Goal: Task Accomplishment & Management: Use online tool/utility

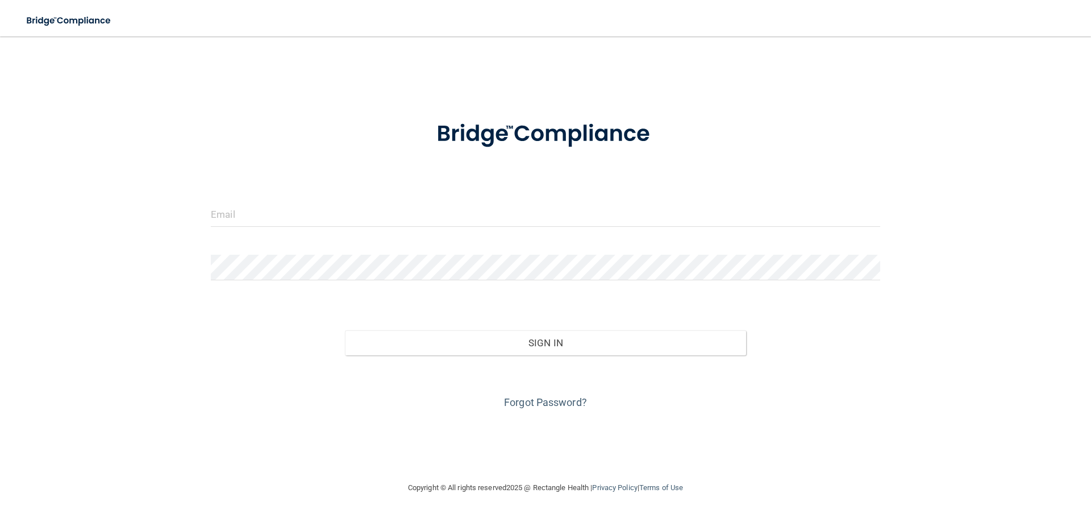
type input "[EMAIL_ADDRESS][DOMAIN_NAME]"
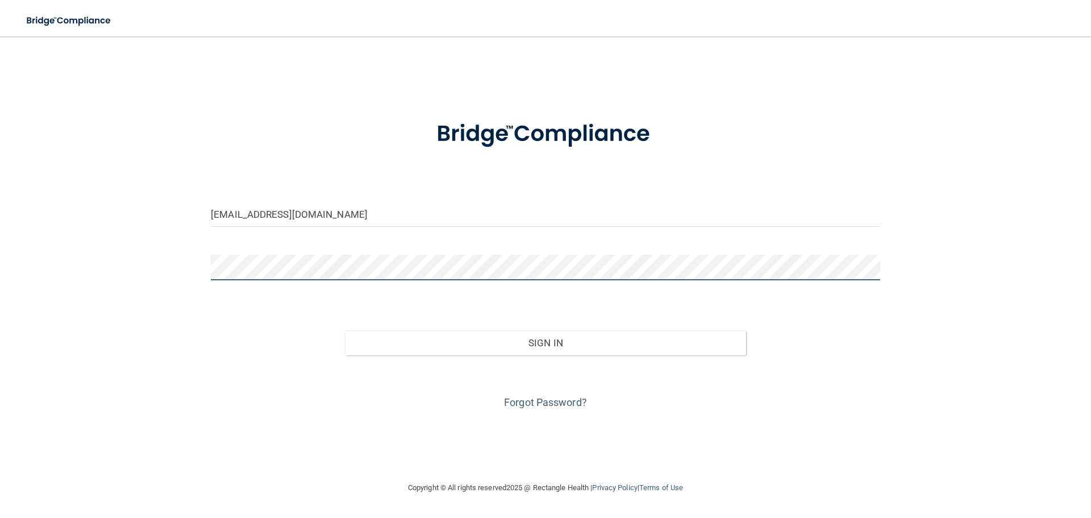
click at [345, 330] on button "Sign In" at bounding box center [546, 342] width 402 height 25
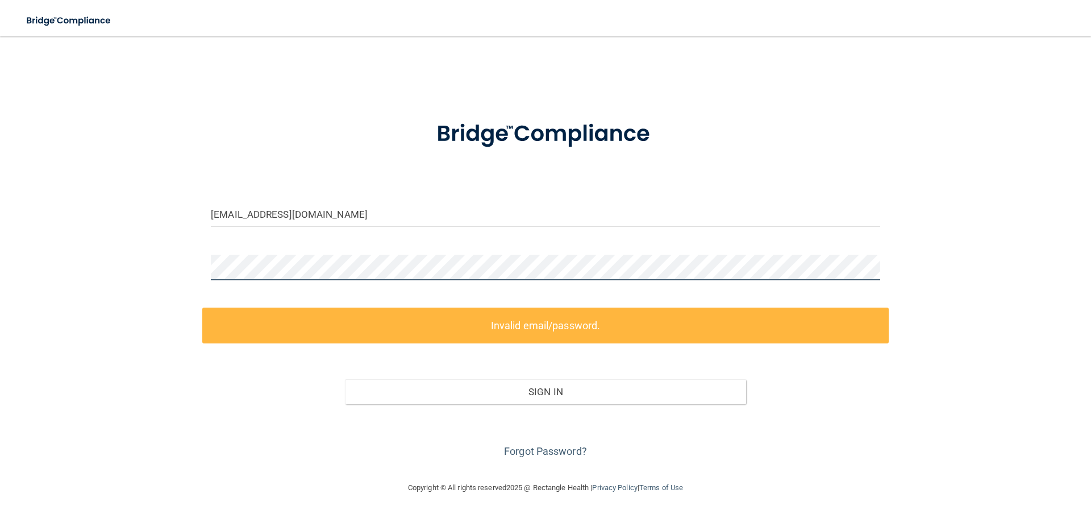
click at [67, 270] on div "[EMAIL_ADDRESS][DOMAIN_NAME] Invalid email/password. You don't have permission …" at bounding box center [546, 259] width 1046 height 422
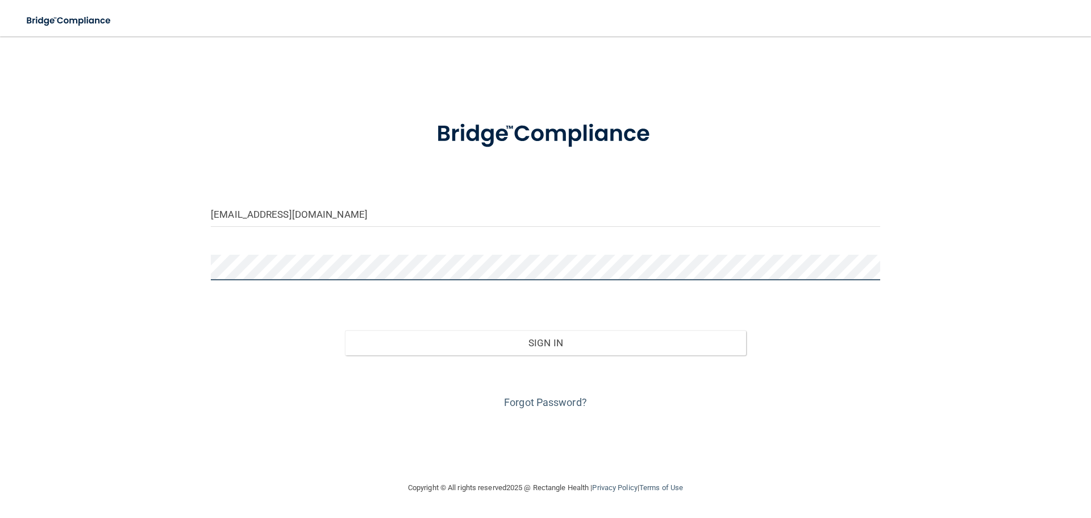
click at [345, 330] on button "Sign In" at bounding box center [546, 342] width 402 height 25
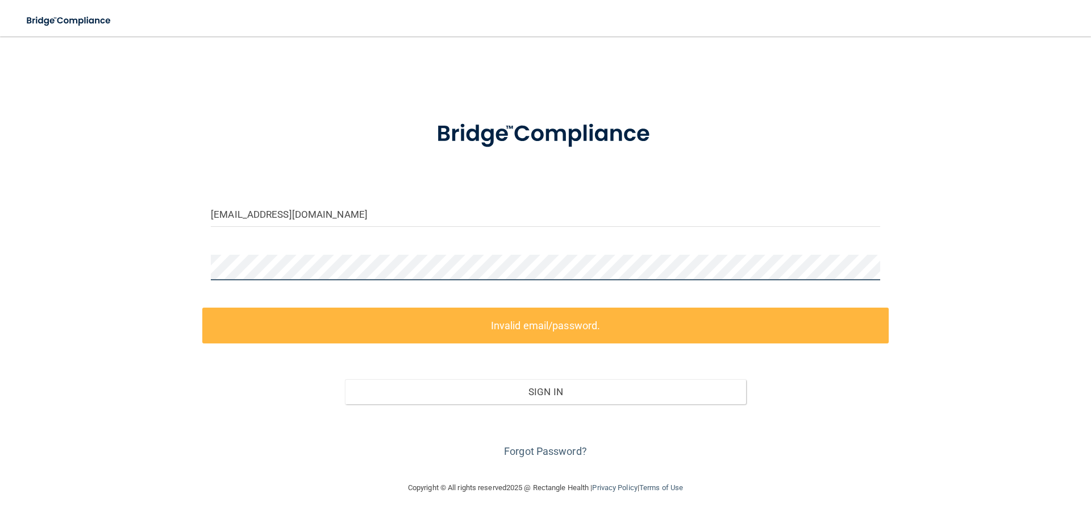
click at [0, 209] on main "[EMAIL_ADDRESS][DOMAIN_NAME] Invalid email/password. You don't have permission …" at bounding box center [545, 276] width 1091 height 481
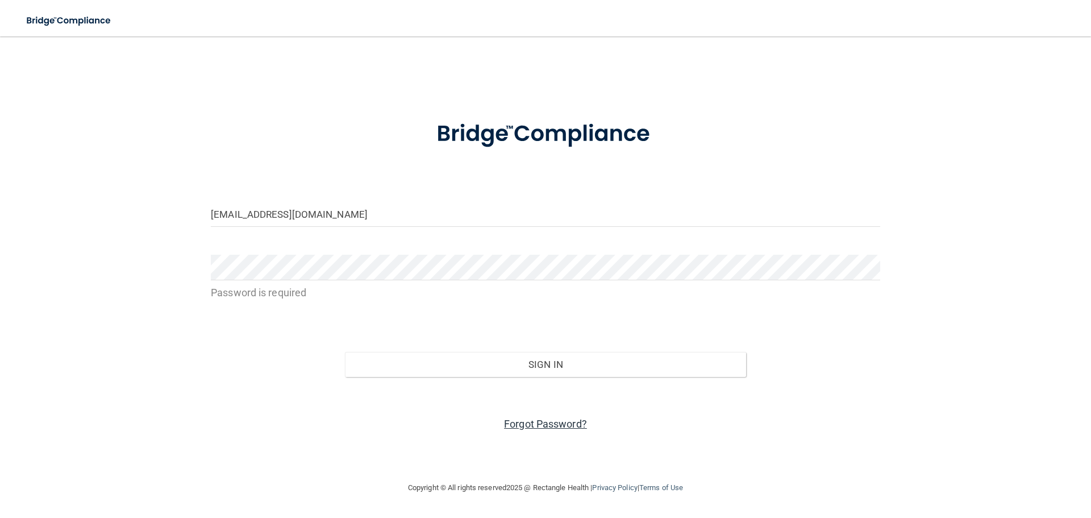
click at [549, 424] on link "Forgot Password?" at bounding box center [545, 424] width 83 height 12
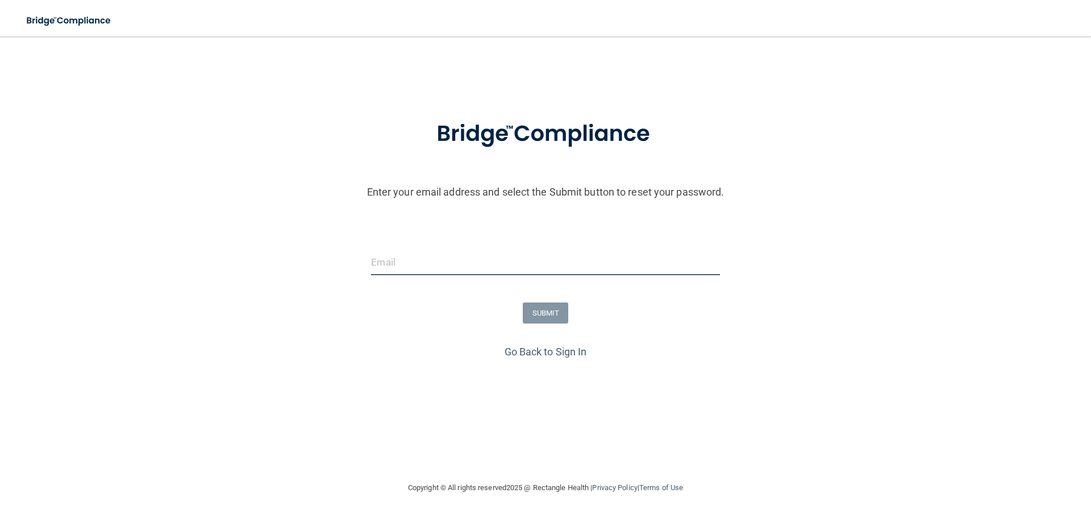
click at [400, 252] on input "email" at bounding box center [545, 263] width 348 height 26
type input "[EMAIL_ADDRESS][DOMAIN_NAME]"
click at [553, 306] on button "SUBMIT" at bounding box center [546, 312] width 46 height 21
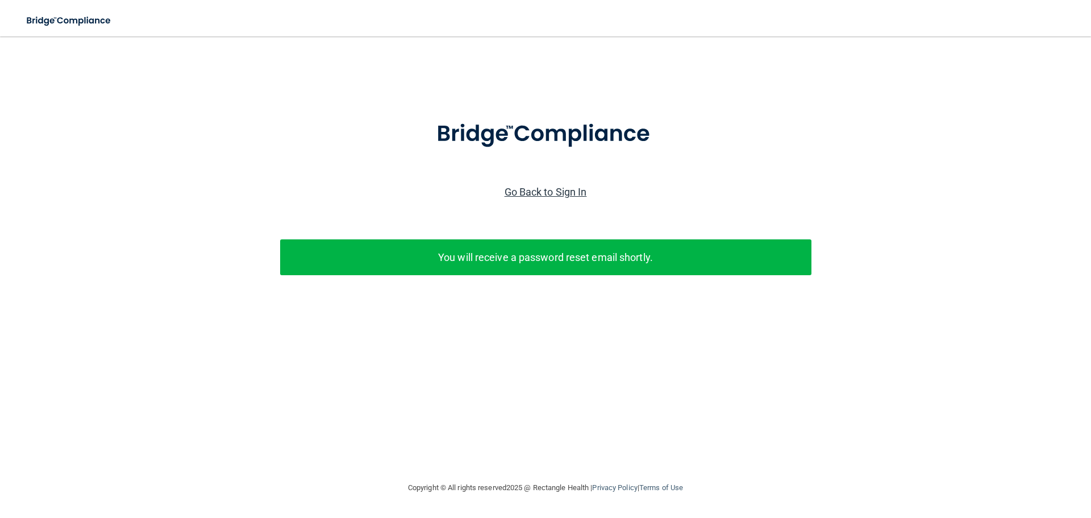
click at [546, 196] on link "Go Back to Sign In" at bounding box center [546, 192] width 82 height 12
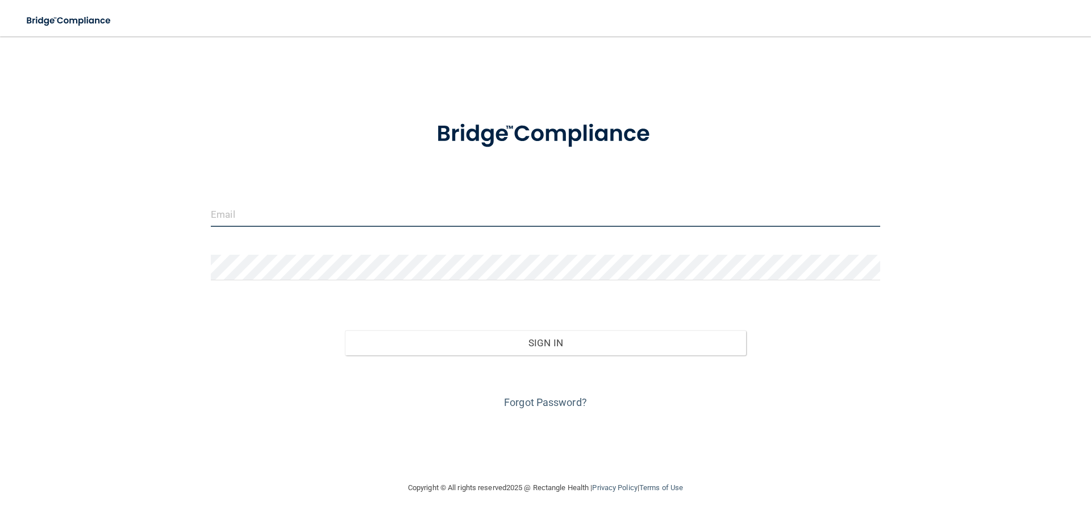
click at [317, 208] on input "email" at bounding box center [546, 214] width 670 height 26
type input "[EMAIL_ADDRESS][DOMAIN_NAME]"
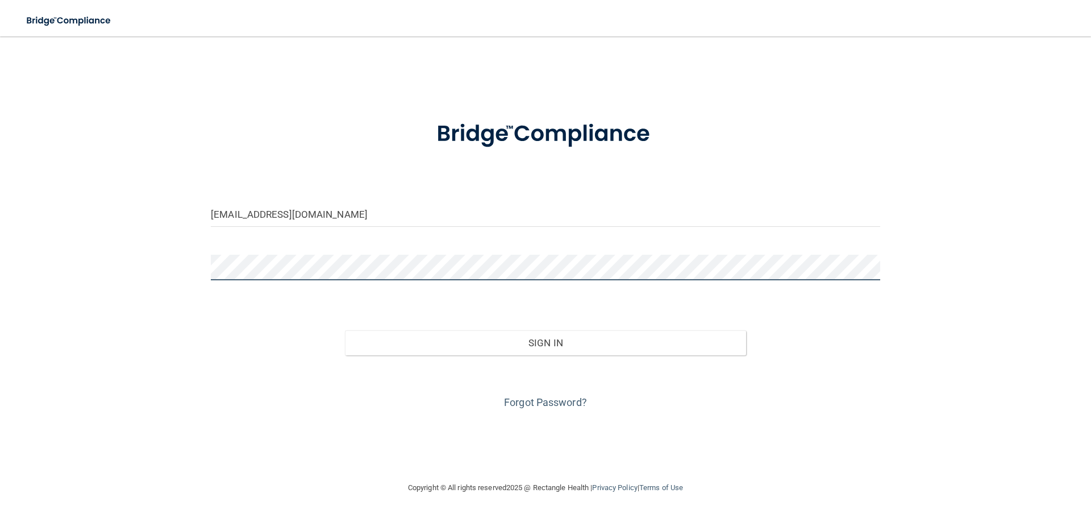
click at [345, 330] on button "Sign In" at bounding box center [546, 342] width 402 height 25
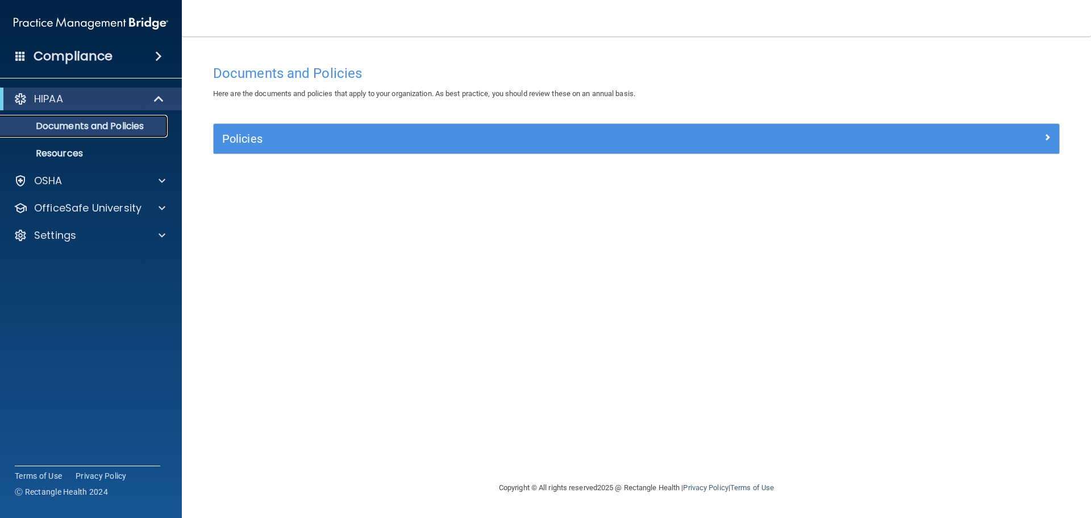
click at [65, 126] on p "Documents and Policies" at bounding box center [84, 126] width 155 height 11
click at [161, 177] on span at bounding box center [162, 181] width 7 height 14
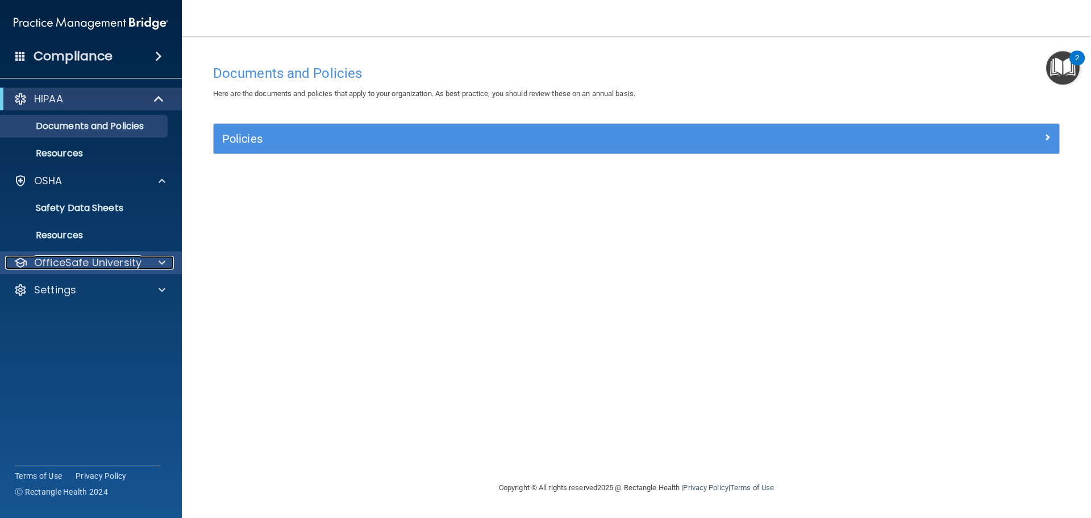
click at [165, 261] on span at bounding box center [162, 263] width 7 height 14
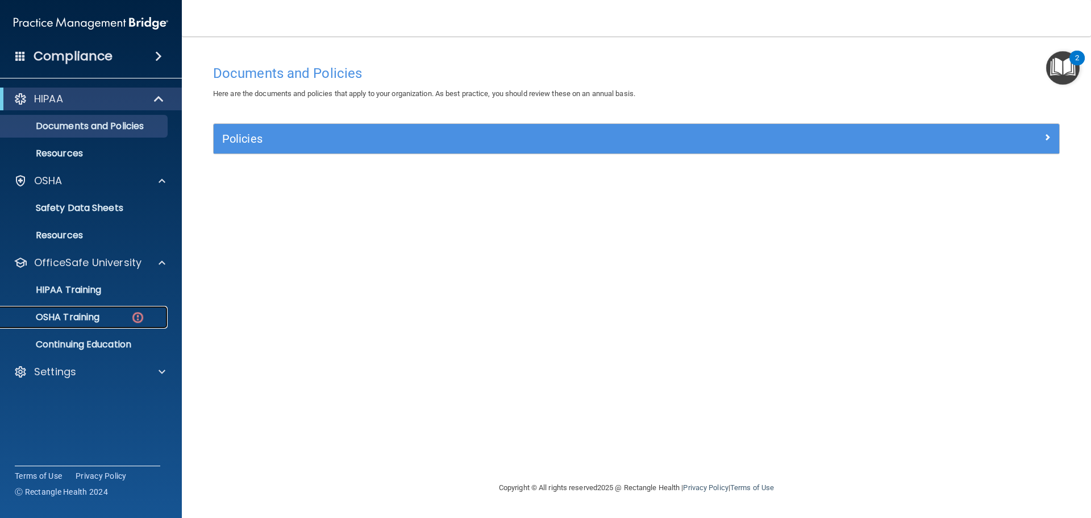
click at [61, 312] on p "OSHA Training" at bounding box center [53, 317] width 92 height 11
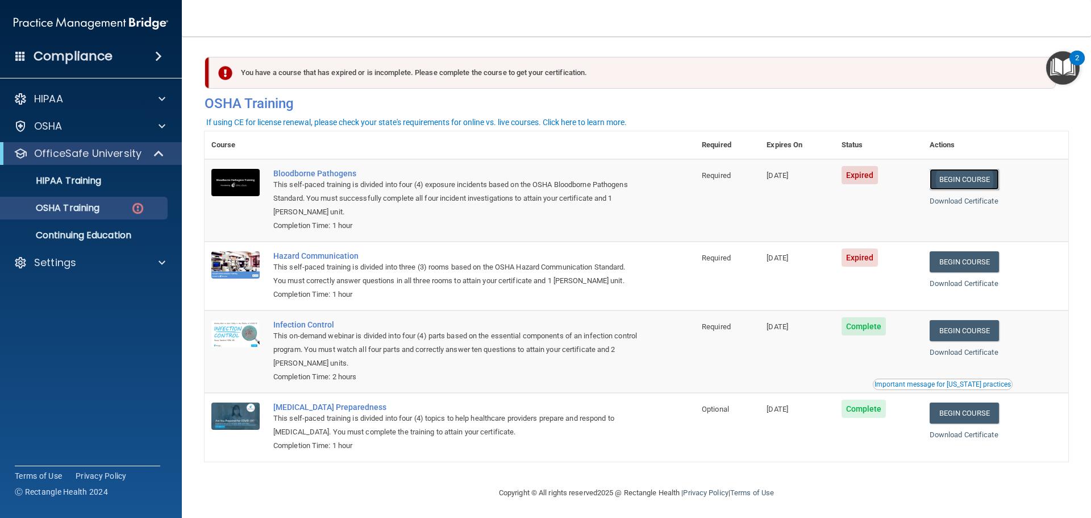
click at [981, 175] on link "Begin Course" at bounding box center [964, 179] width 69 height 21
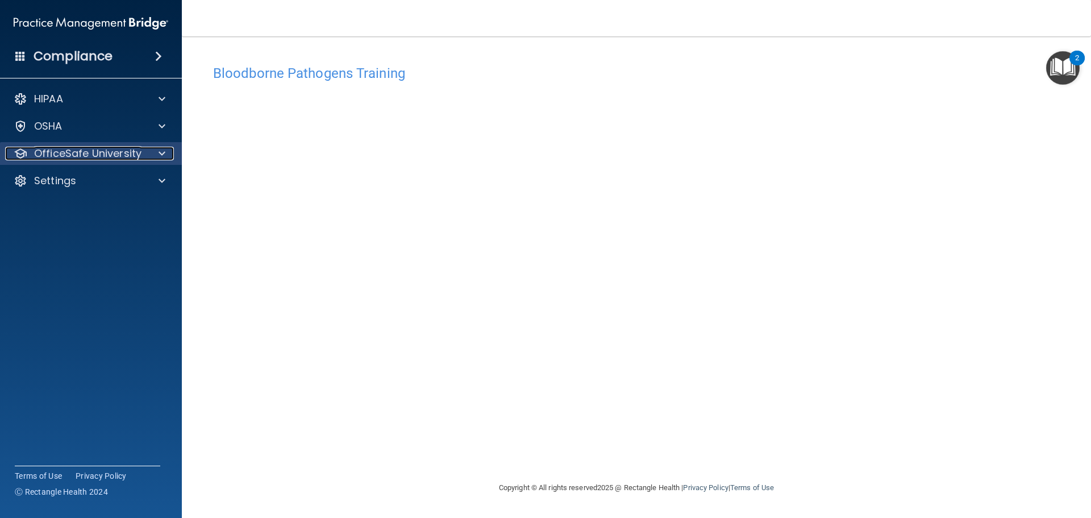
click at [159, 151] on span at bounding box center [162, 154] width 7 height 14
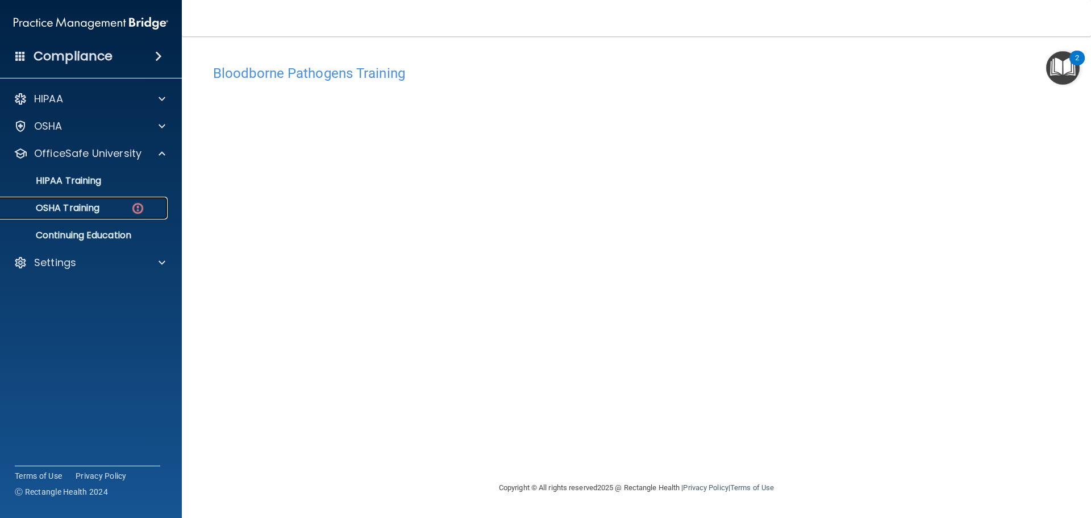
click at [74, 206] on p "OSHA Training" at bounding box center [53, 207] width 92 height 11
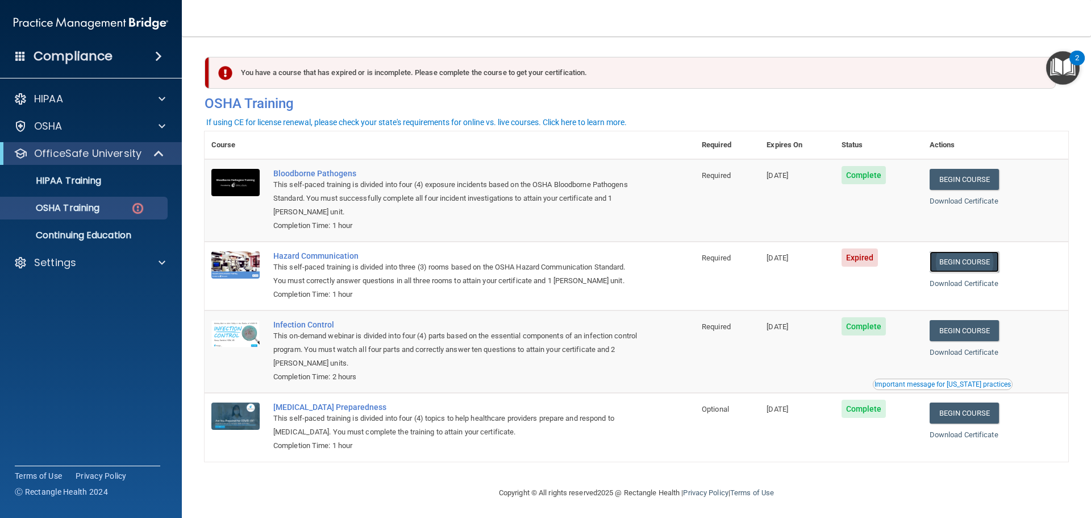
click at [949, 264] on link "Begin Course" at bounding box center [964, 261] width 69 height 21
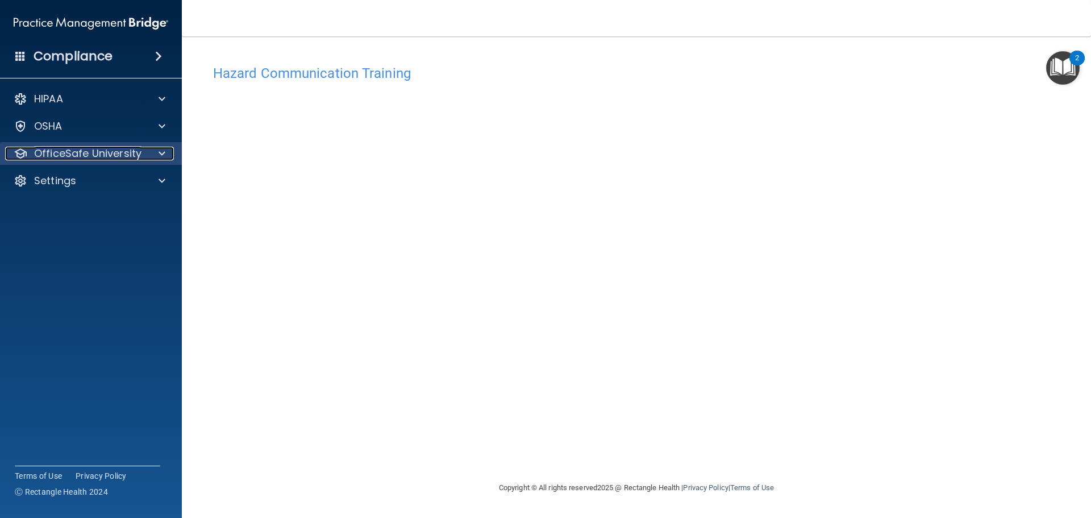
click at [157, 159] on div at bounding box center [160, 154] width 28 height 14
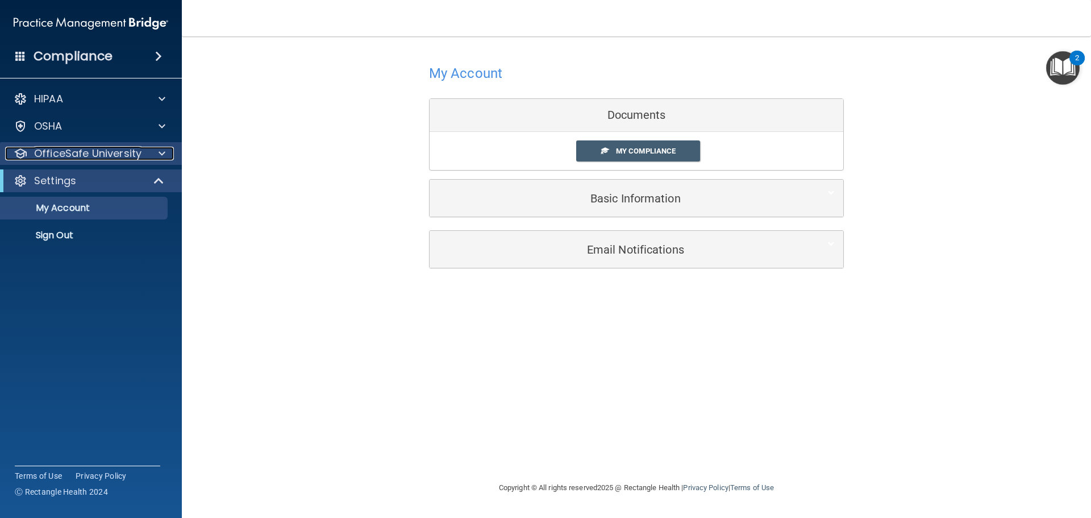
click at [161, 153] on span at bounding box center [162, 154] width 7 height 14
